Goal: Task Accomplishment & Management: Complete application form

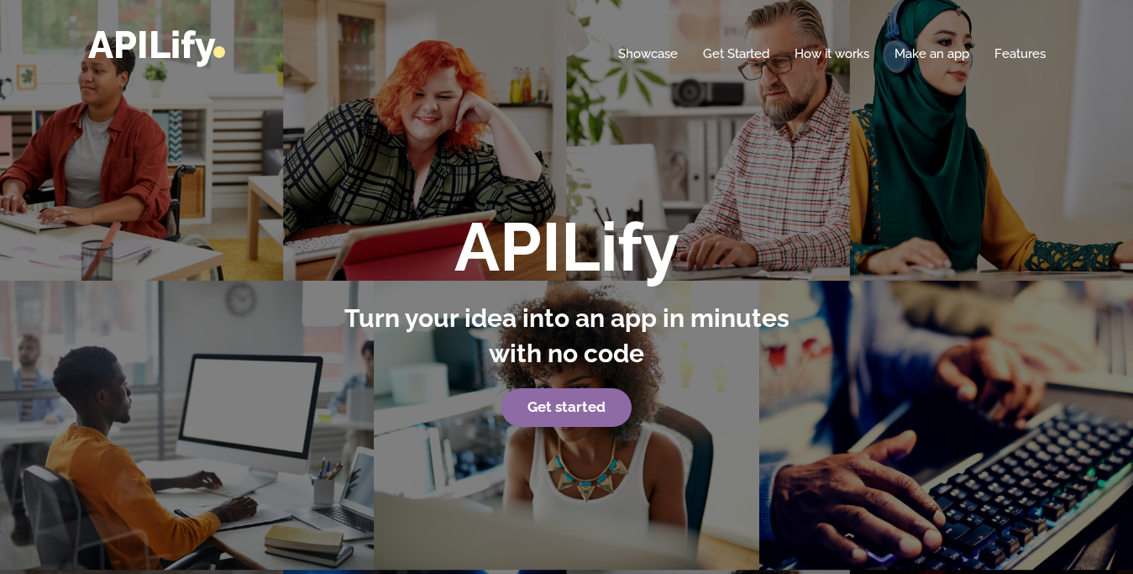
click at [586, 416] on link "Get started" at bounding box center [566, 407] width 130 height 39
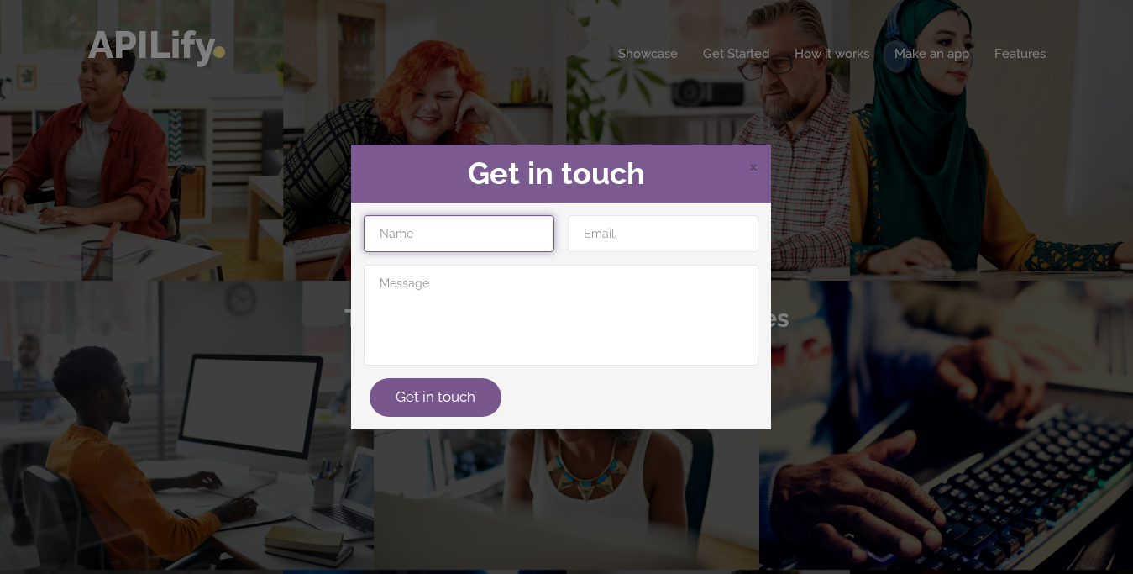
click at [464, 244] on input "text" at bounding box center [459, 233] width 191 height 37
type input "armaan"
click at [370, 378] on button "Get in touch" at bounding box center [436, 397] width 132 height 39
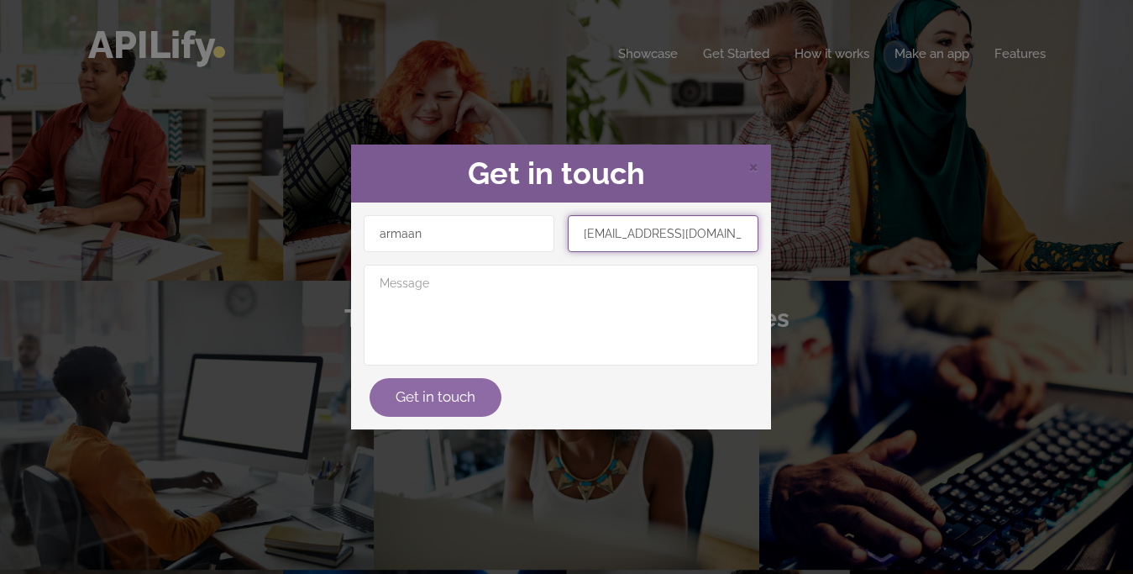
type input "[EMAIL_ADDRESS][DOMAIN_NAME]"
click at [438, 402] on button "Get in touch" at bounding box center [436, 397] width 132 height 39
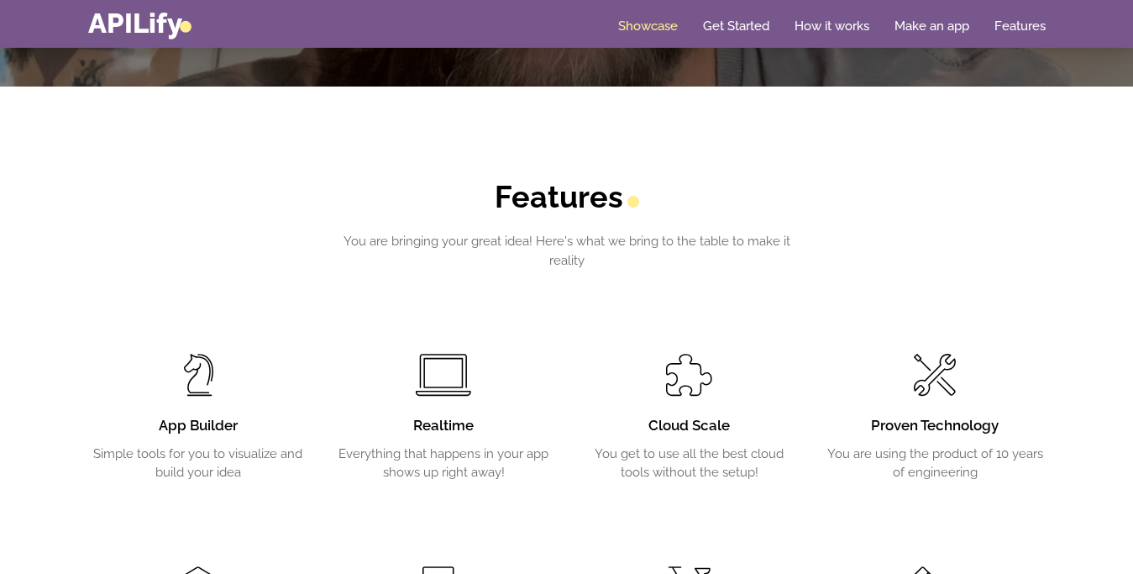
scroll to position [2950, 0]
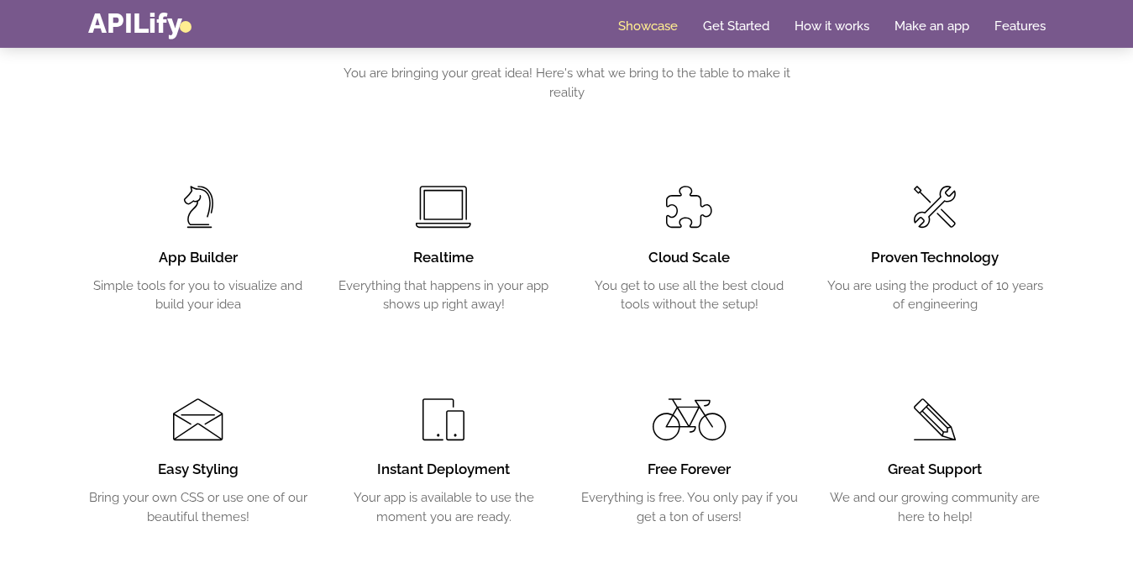
drag, startPoint x: 452, startPoint y: 241, endPoint x: 433, endPoint y: 358, distance: 118.2
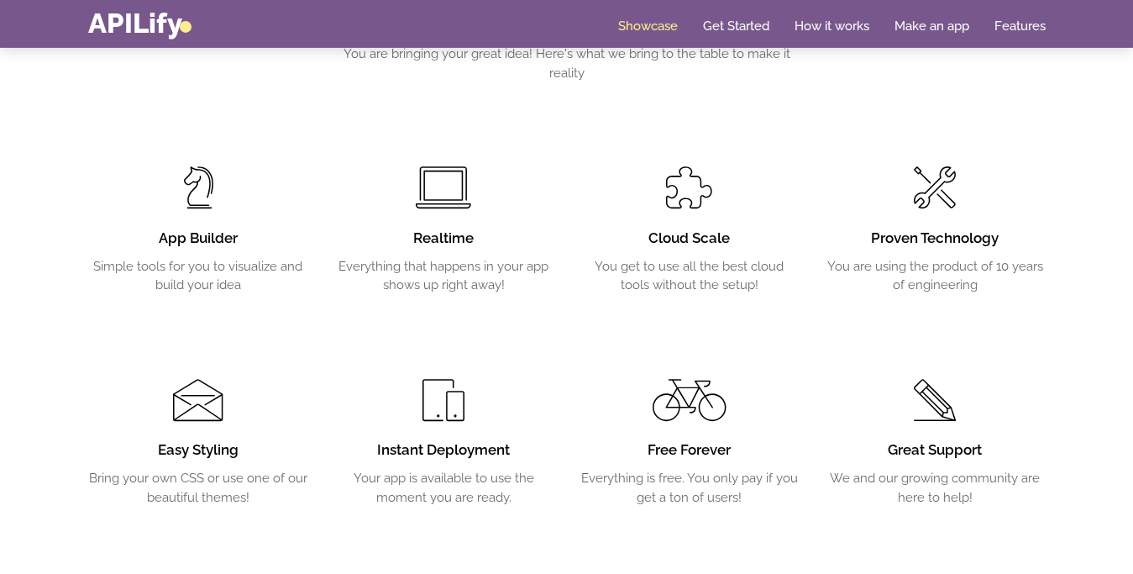
scroll to position [0, 0]
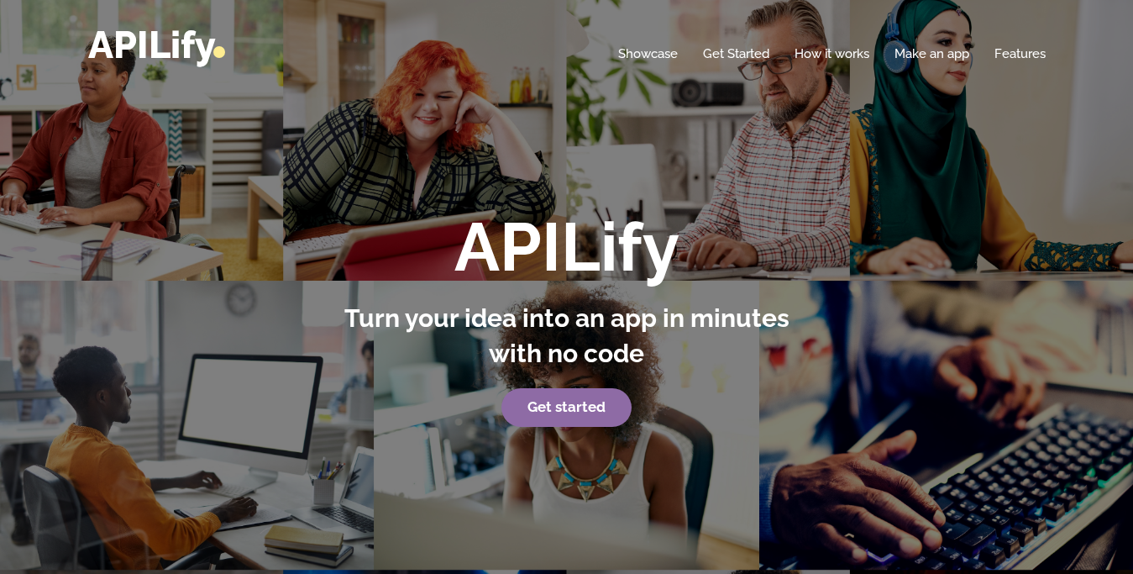
click at [575, 412] on strong "Get started" at bounding box center [566, 406] width 78 height 17
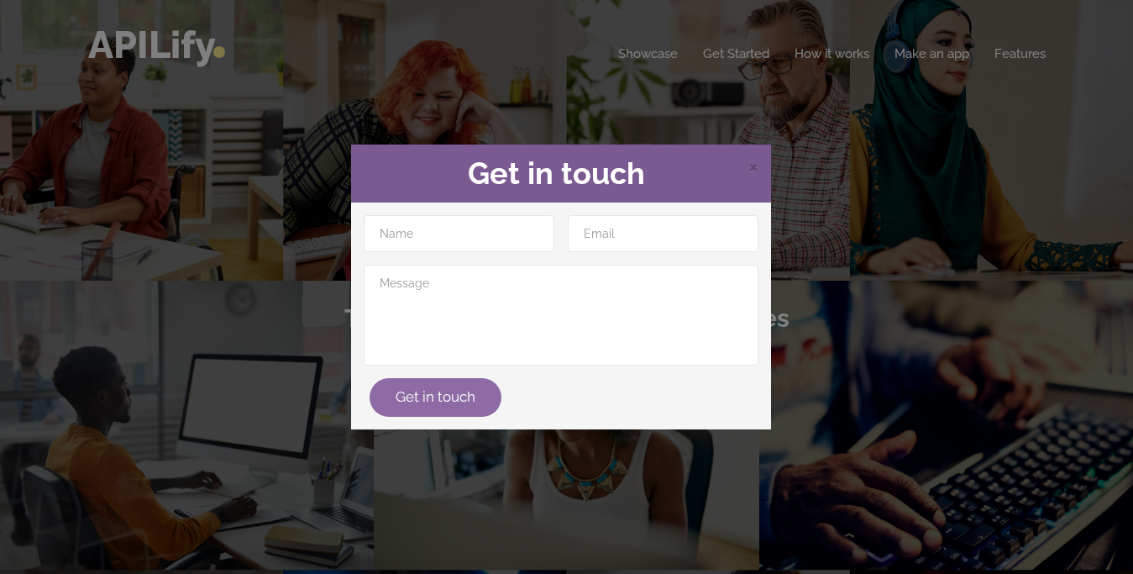
click at [451, 398] on button "Get in touch" at bounding box center [436, 397] width 132 height 39
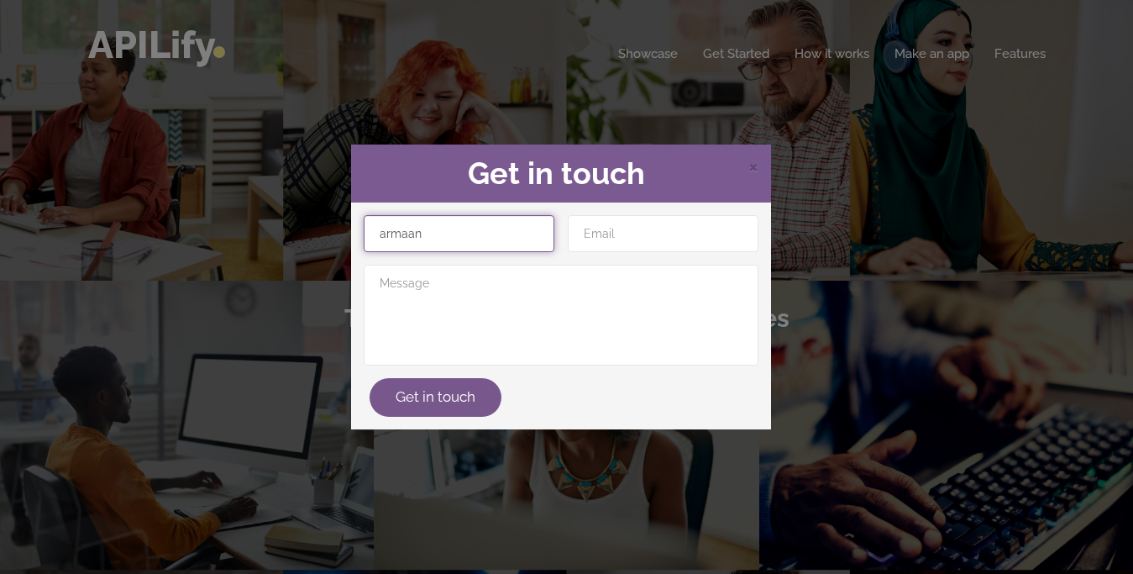
type input "armaan"
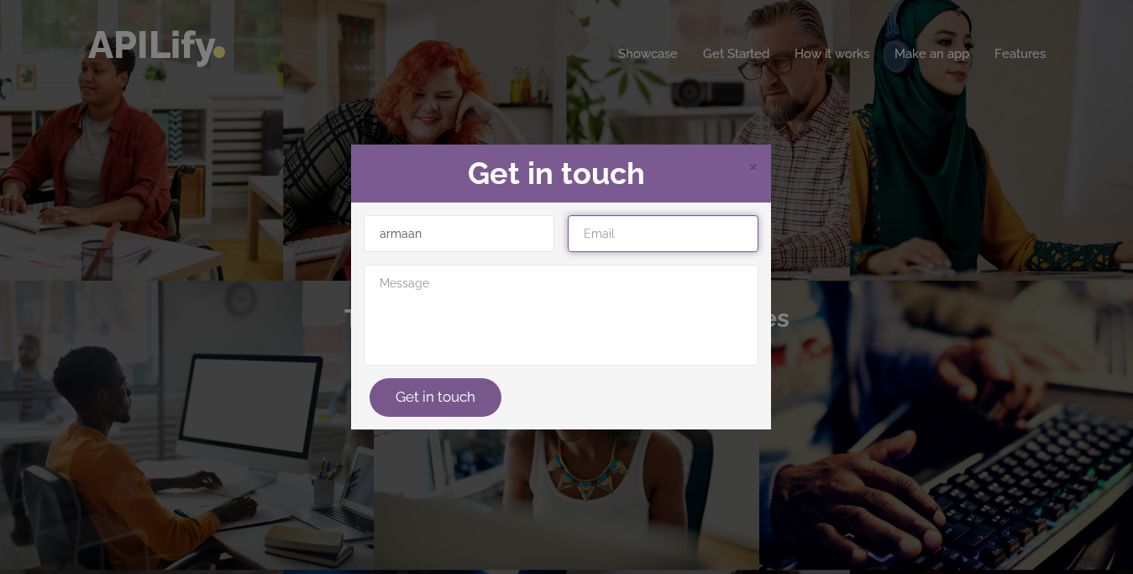
click at [634, 230] on input "email" at bounding box center [663, 233] width 191 height 37
type input "[EMAIL_ADDRESS][DOMAIN_NAME]"
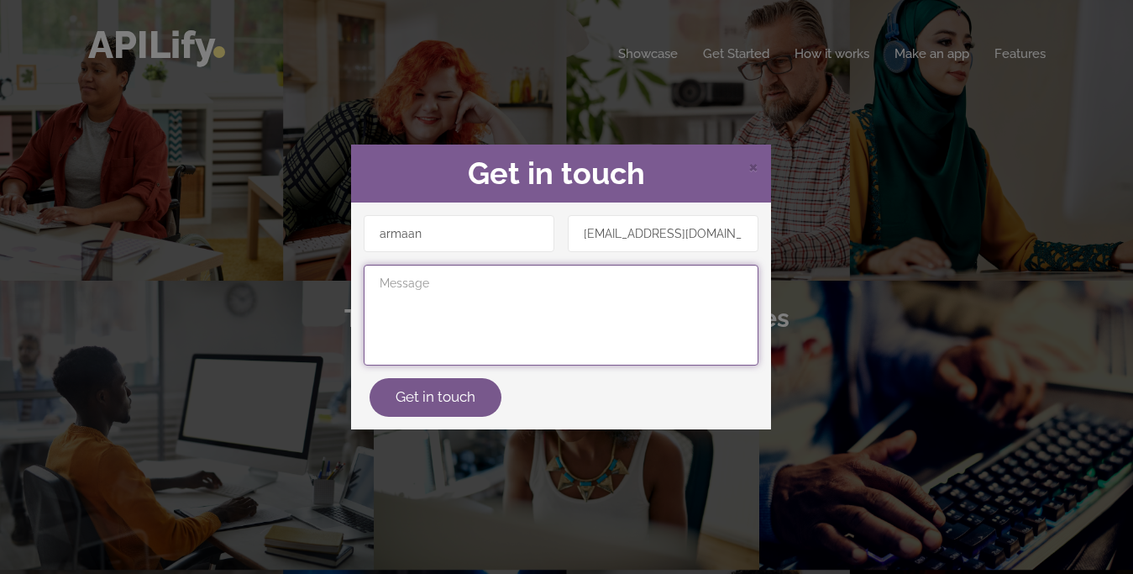
click at [484, 305] on textarea at bounding box center [561, 315] width 395 height 101
type textarea "hi"
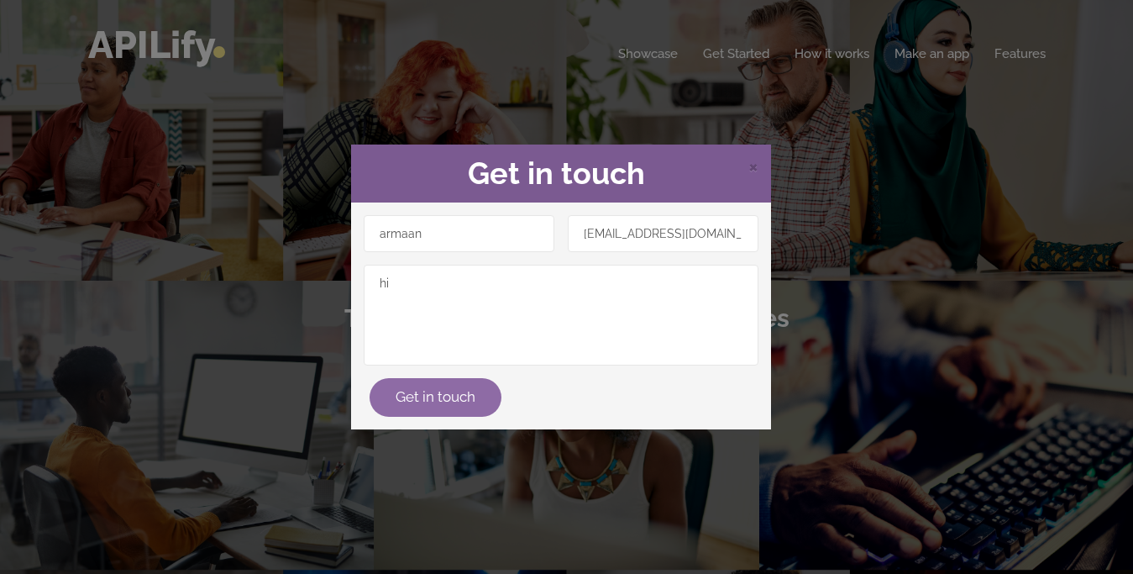
click at [439, 390] on button "Get in touch" at bounding box center [436, 397] width 132 height 39
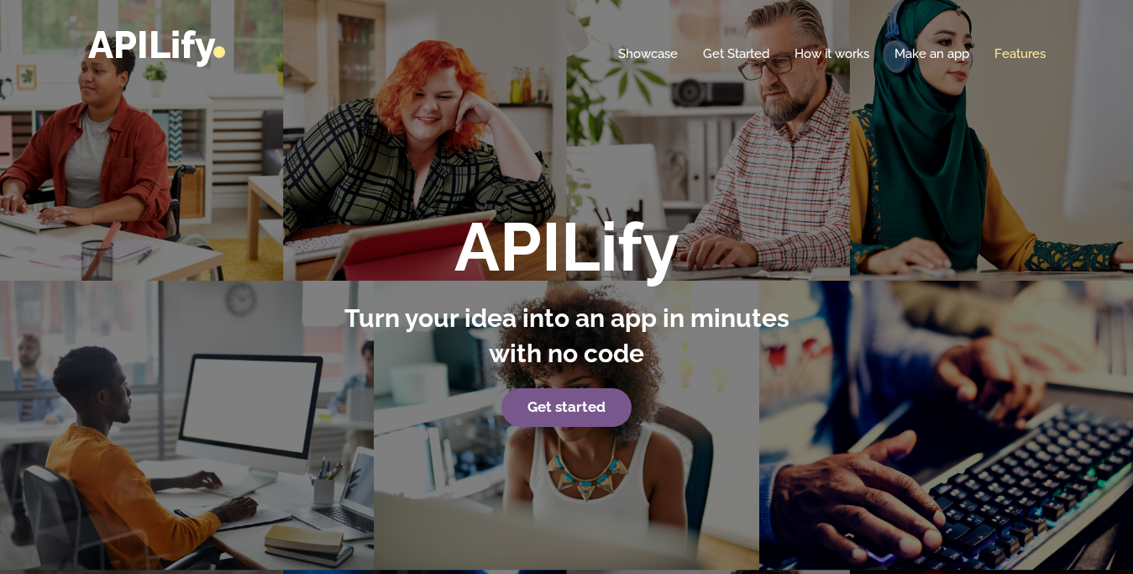
click at [1016, 59] on link "Features" at bounding box center [1019, 53] width 51 height 17
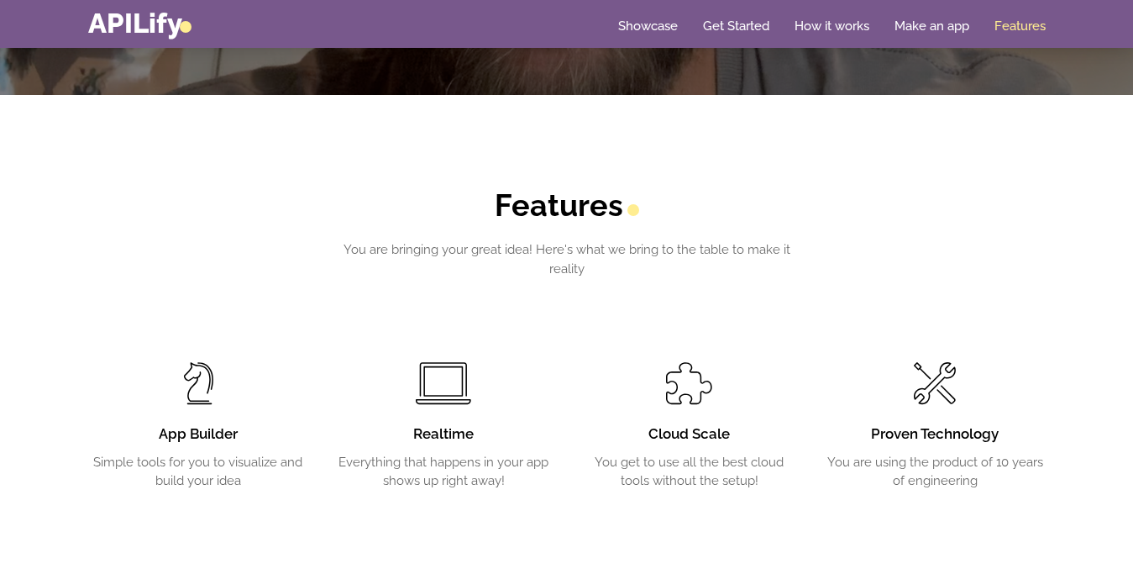
scroll to position [2551, 0]
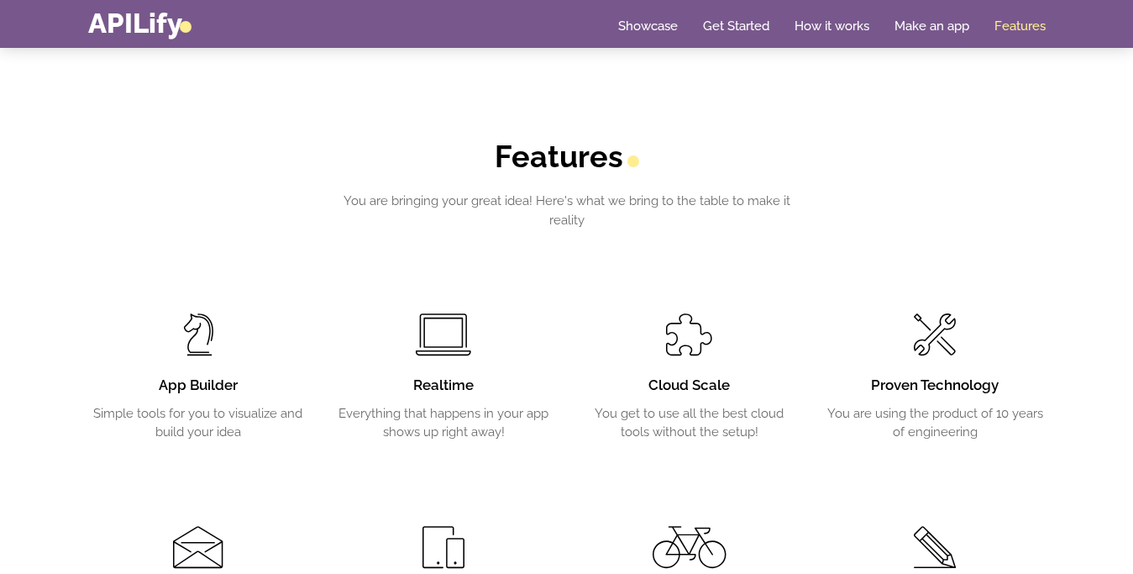
click at [202, 397] on div "App Builder Simple tools for you to visualize and build your idea" at bounding box center [198, 400] width 221 height 83
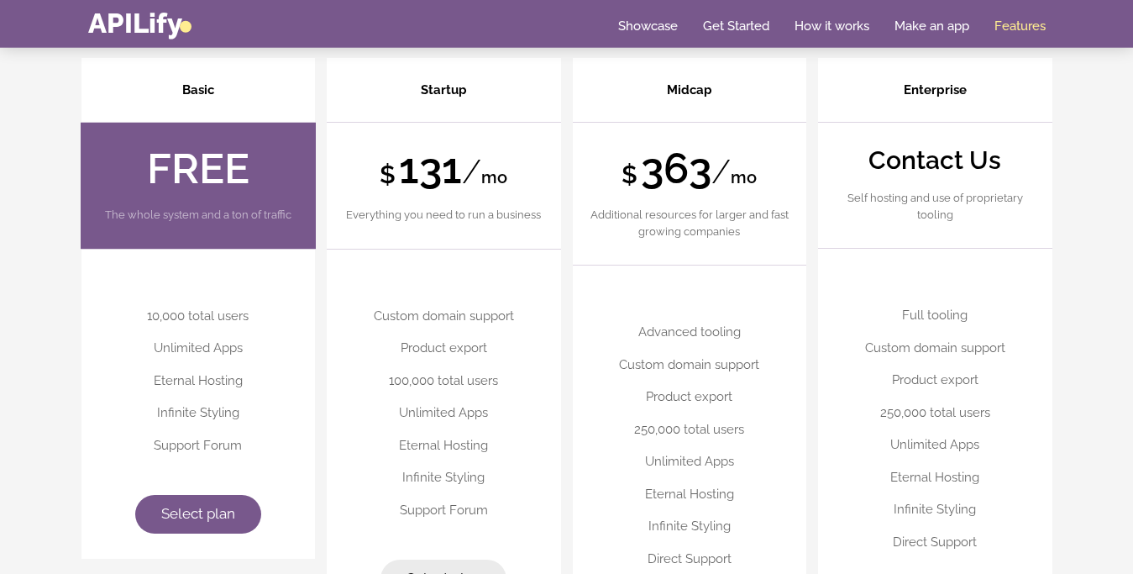
scroll to position [4045, 0]
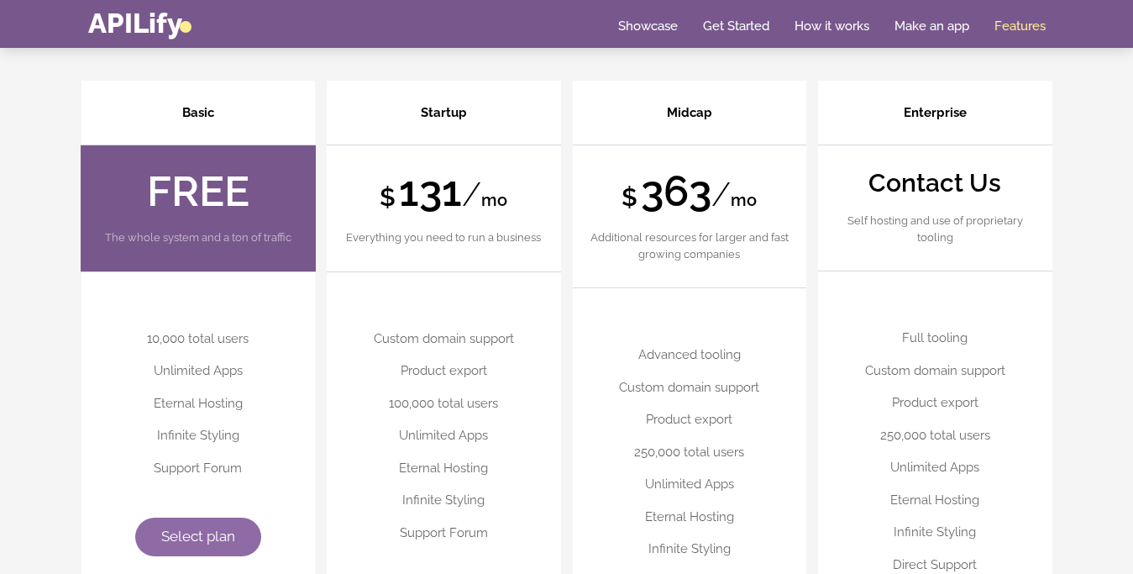
click at [207, 531] on span "Select plan" at bounding box center [198, 535] width 74 height 17
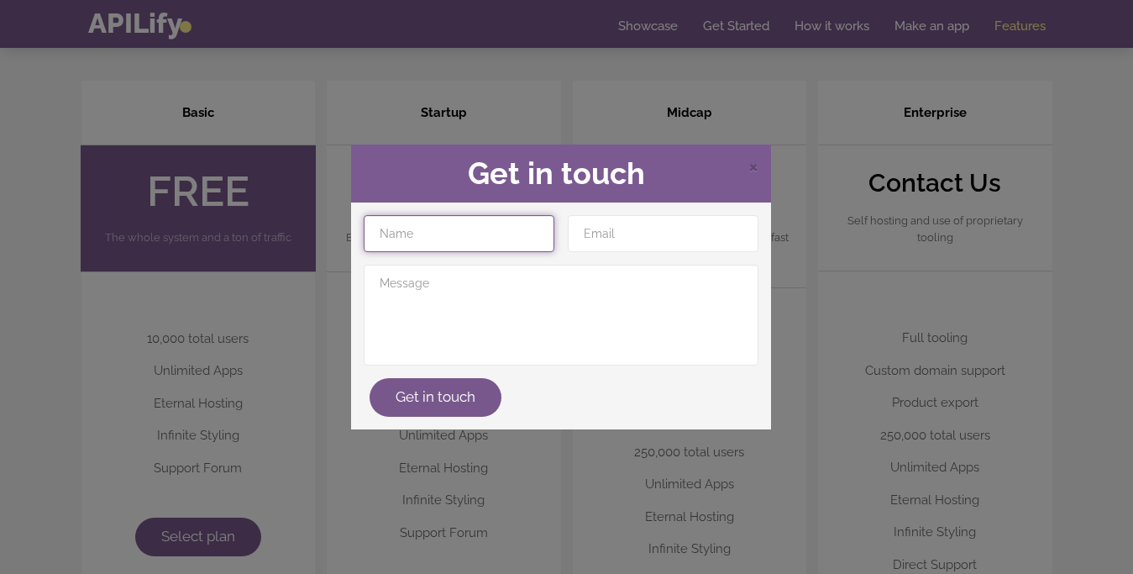
click at [427, 242] on input "text" at bounding box center [459, 233] width 191 height 37
click at [427, 242] on input "a" at bounding box center [459, 233] width 191 height 37
type input "armaan"
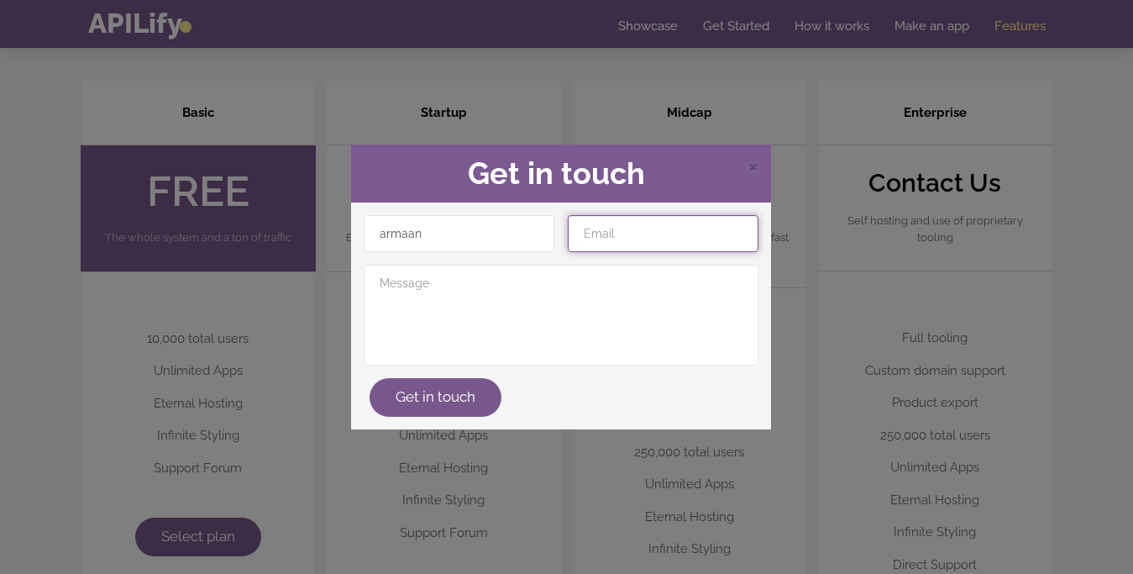
click at [601, 224] on input "email" at bounding box center [663, 233] width 191 height 37
type input "[EMAIL_ADDRESS][DOMAIN_NAME]"
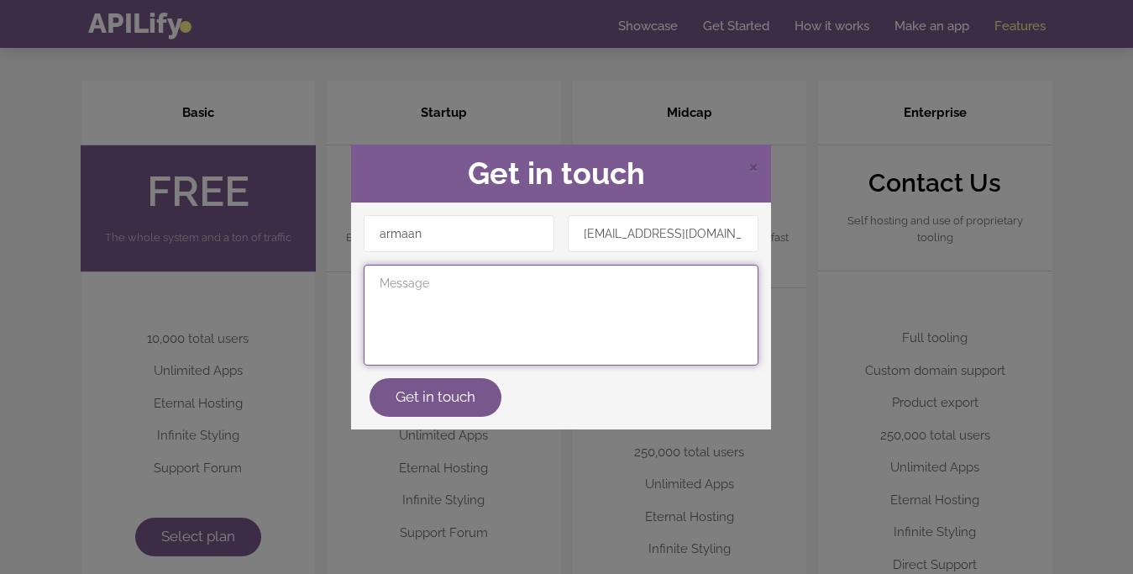
click at [586, 289] on textarea at bounding box center [561, 315] width 395 height 101
type textarea "hlo"
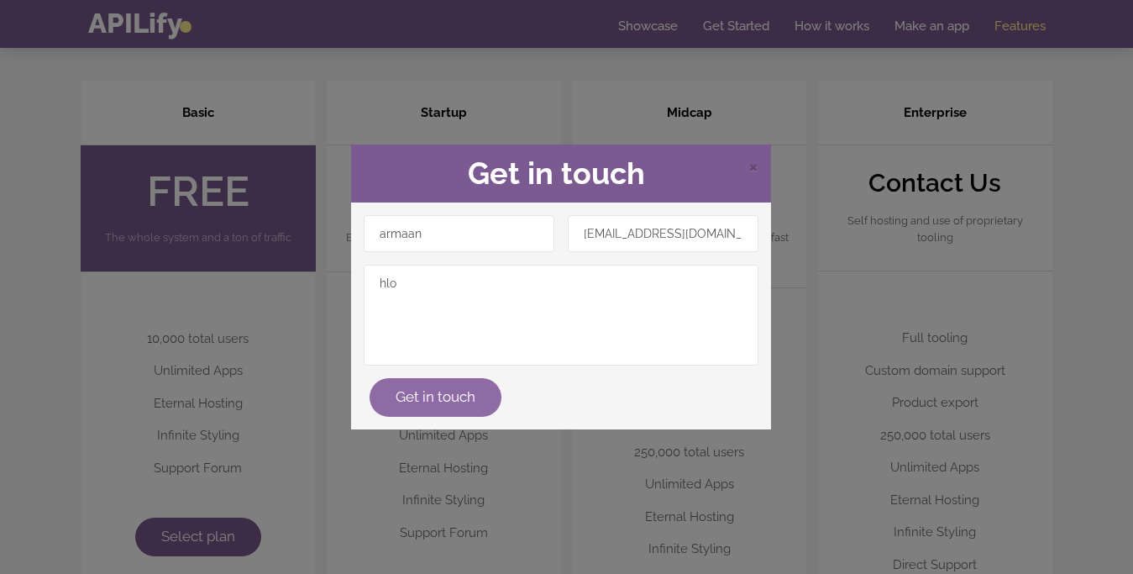
click at [472, 389] on button "Get in touch" at bounding box center [436, 397] width 132 height 39
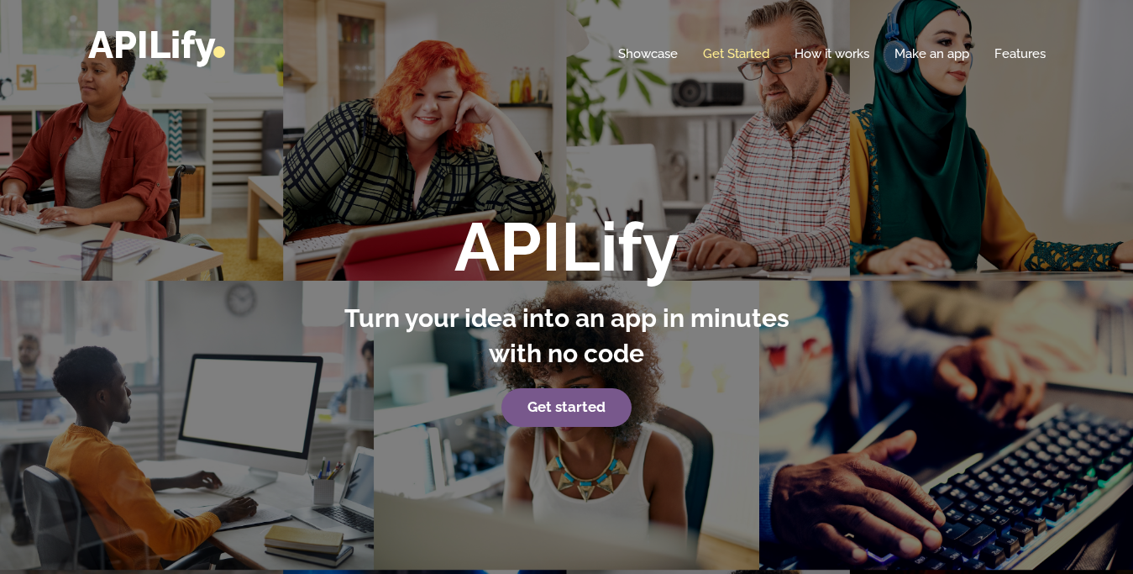
click at [717, 58] on link "Get Started" at bounding box center [736, 53] width 66 height 17
click at [716, 50] on link "Get Started" at bounding box center [736, 53] width 66 height 17
click at [653, 50] on link "Showcase" at bounding box center [648, 53] width 60 height 17
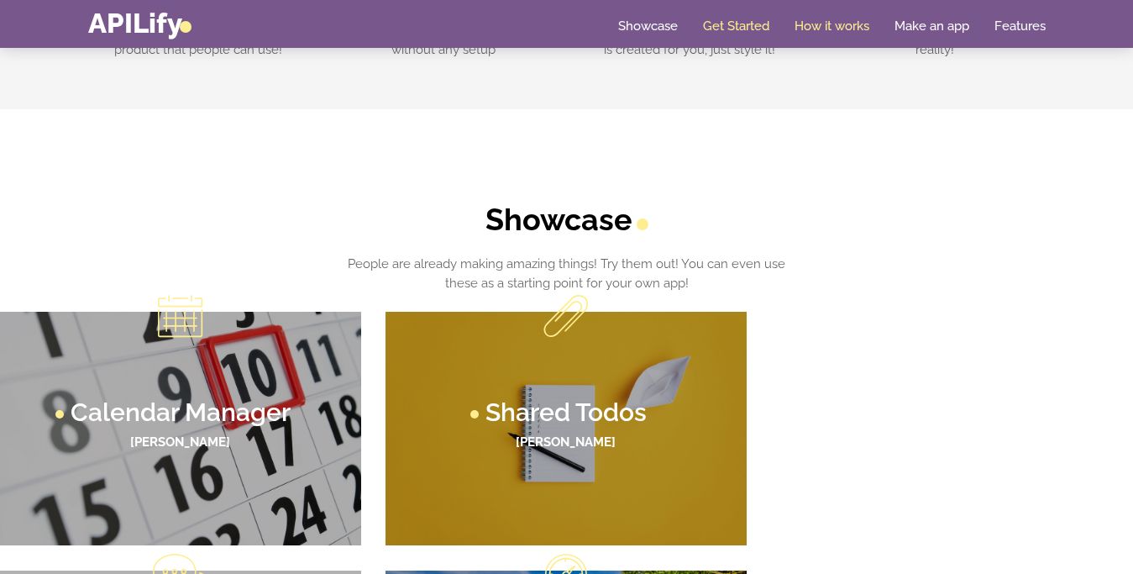
click at [733, 27] on link "Get Started" at bounding box center [736, 26] width 66 height 17
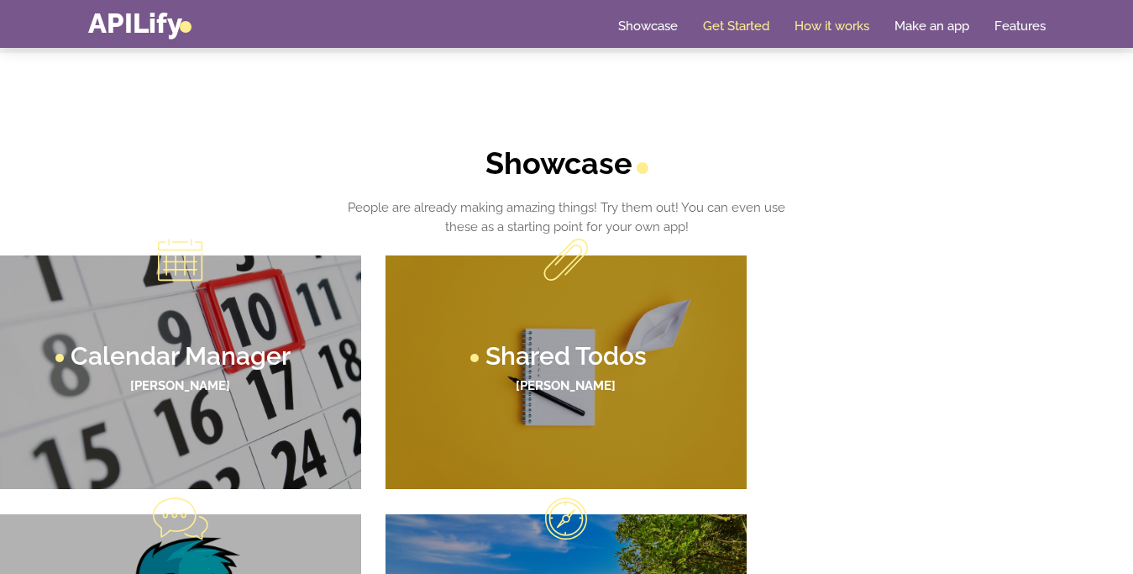
scroll to position [777, 0]
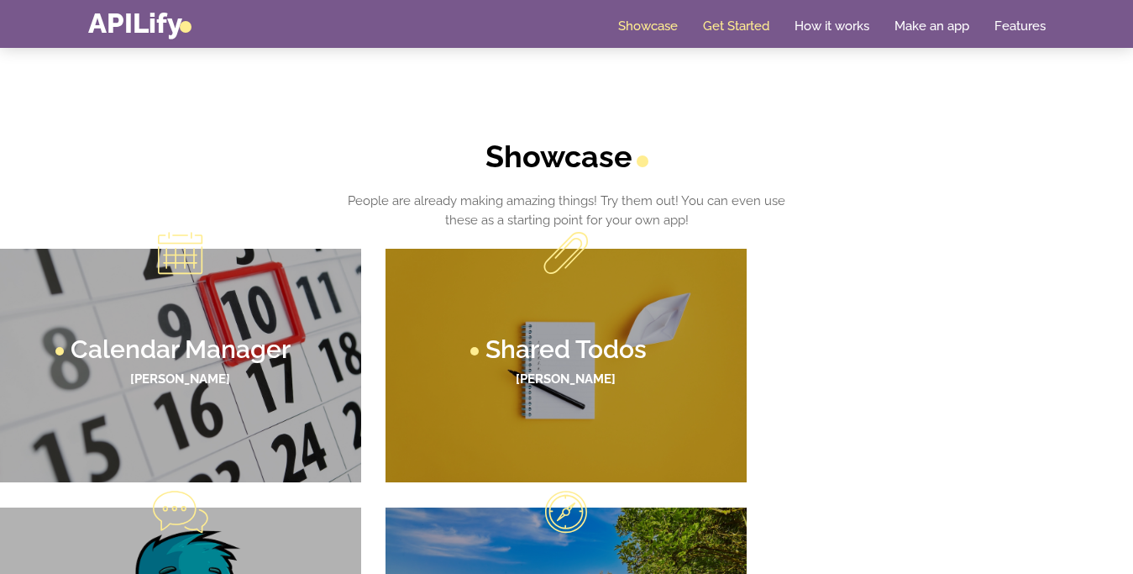
click at [733, 27] on link "Get Started" at bounding box center [736, 26] width 66 height 17
click at [735, 26] on link "Get Started" at bounding box center [736, 26] width 66 height 17
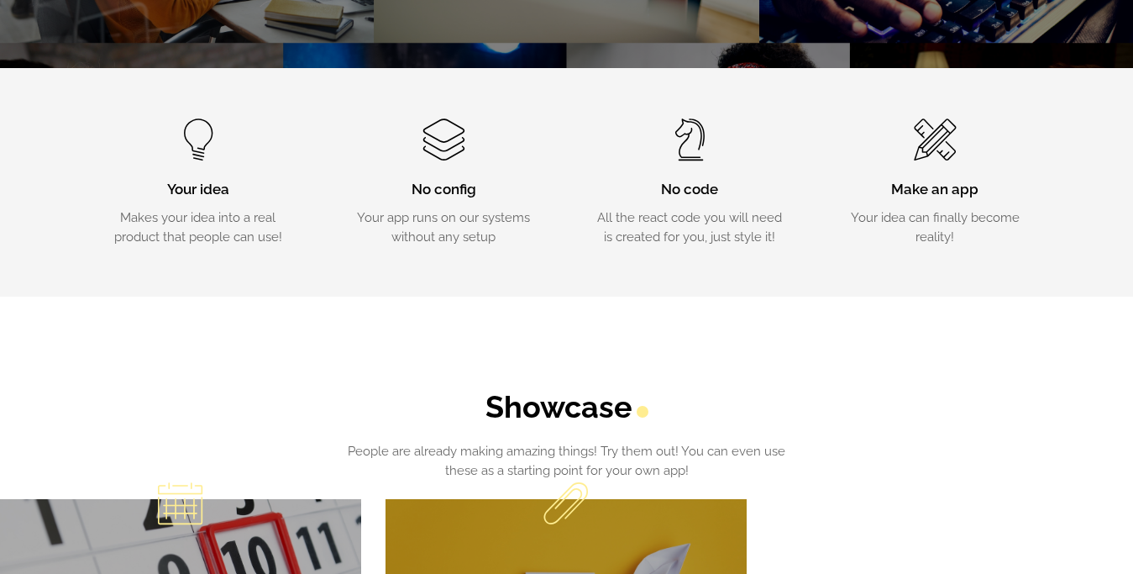
scroll to position [0, 0]
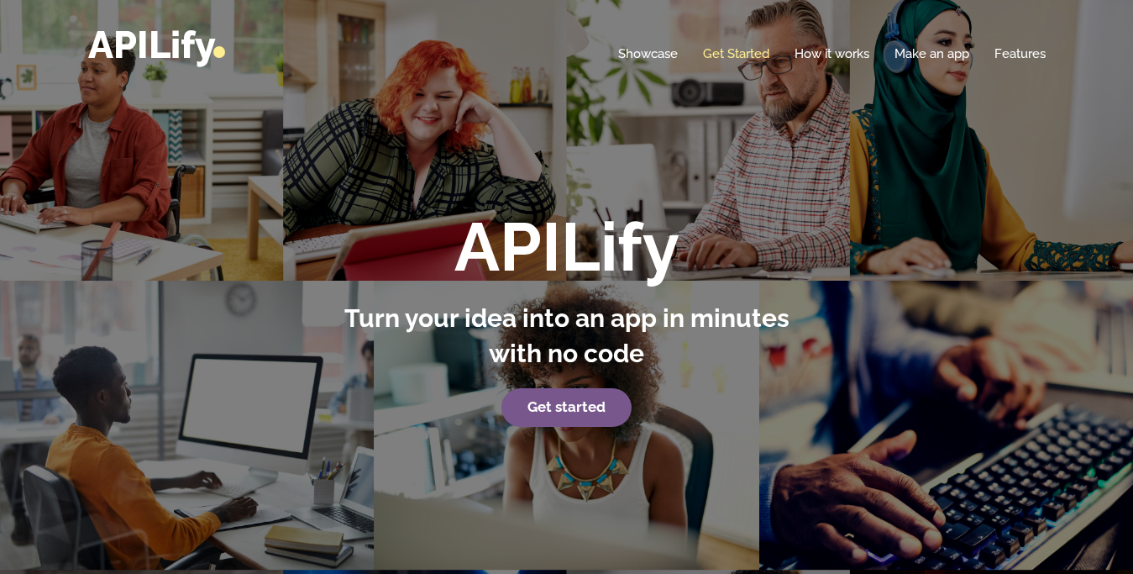
click at [713, 50] on link "Get Started" at bounding box center [736, 53] width 66 height 17
click at [716, 50] on link "Get Started" at bounding box center [736, 53] width 66 height 17
